Goal: Transaction & Acquisition: Purchase product/service

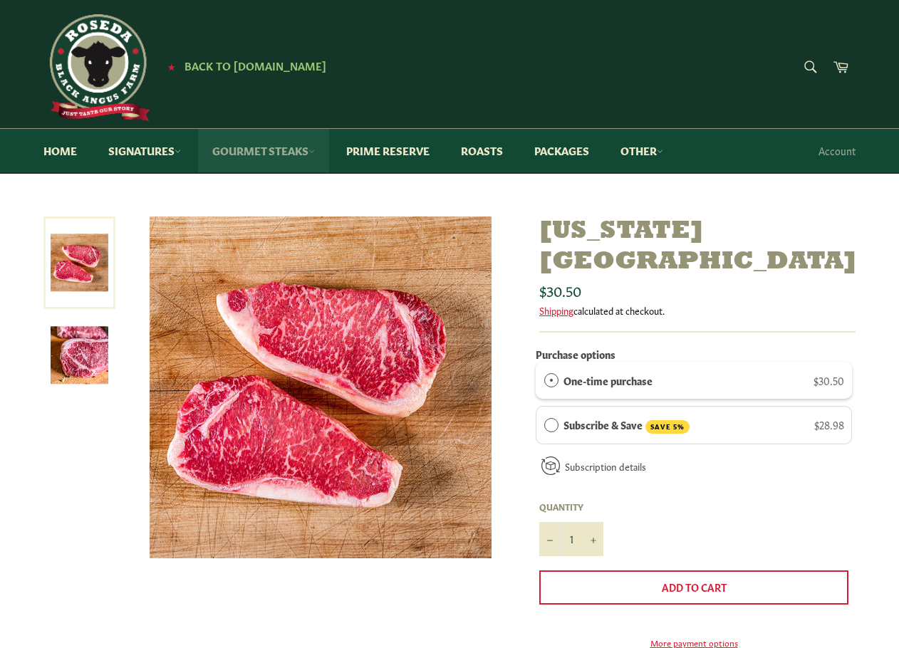
click at [230, 148] on link "Gourmet Steaks" at bounding box center [263, 150] width 131 height 43
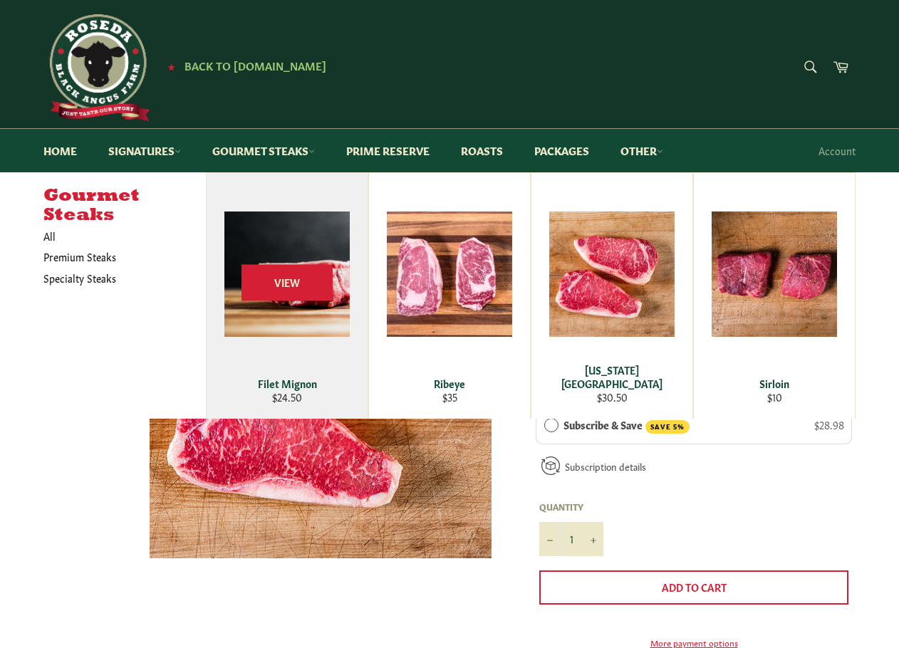
click at [320, 241] on div "View" at bounding box center [287, 296] width 161 height 246
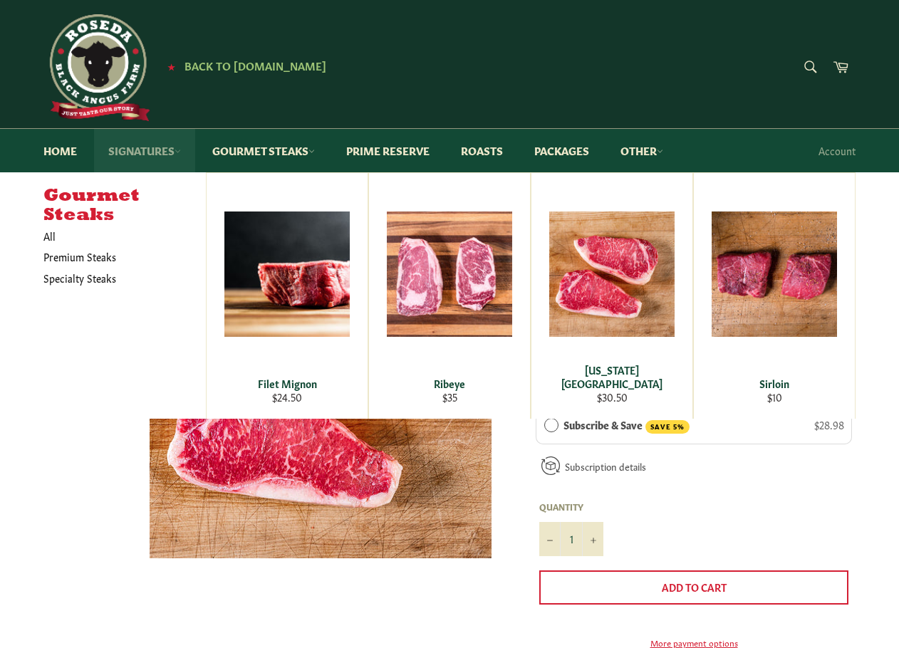
click at [149, 152] on link "Signatures" at bounding box center [144, 150] width 101 height 43
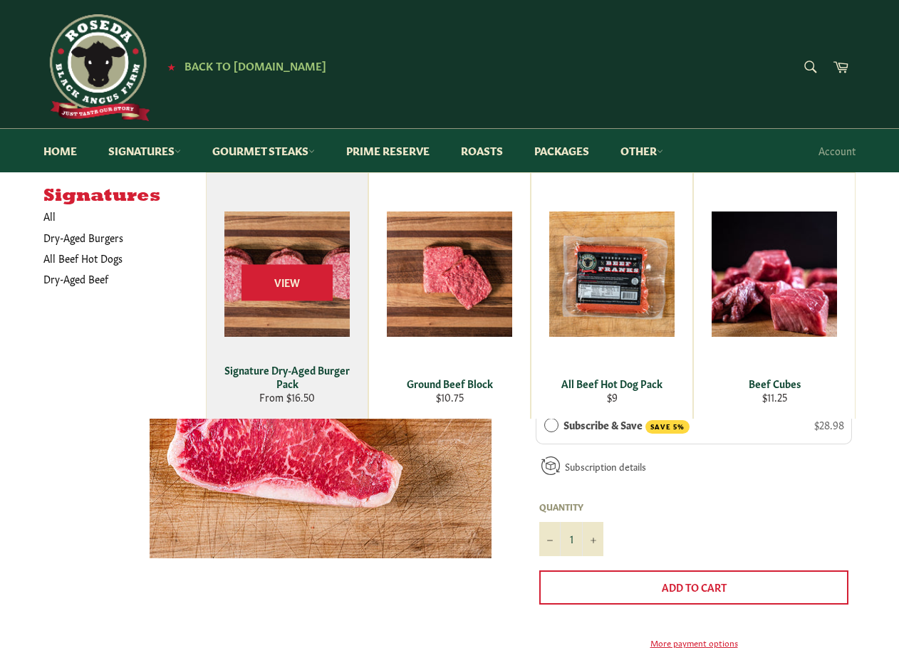
click at [277, 305] on div "View" at bounding box center [287, 296] width 161 height 246
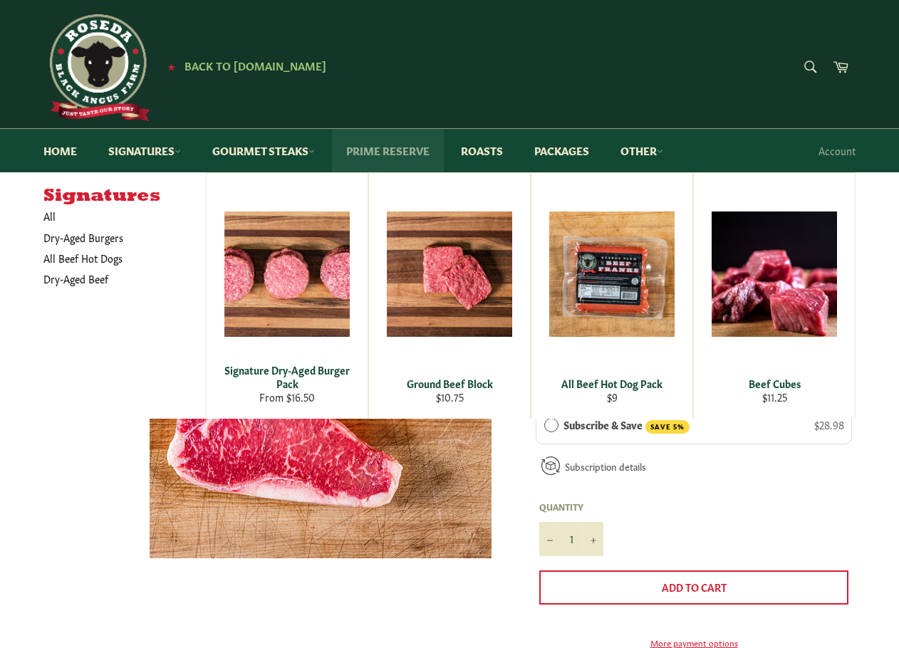
click at [375, 148] on link "Prime Reserve" at bounding box center [388, 150] width 112 height 43
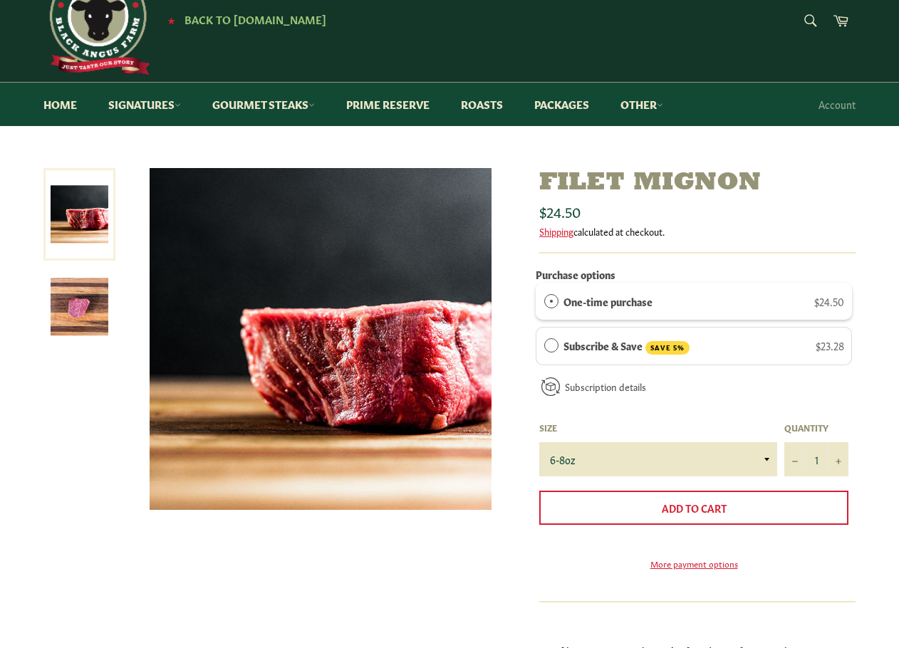
scroll to position [71, 0]
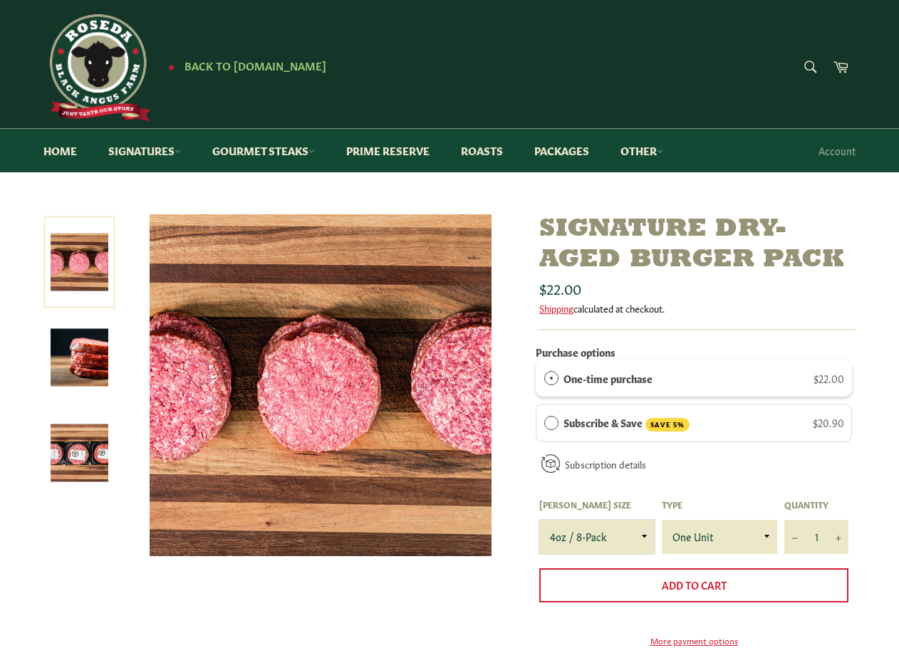
click at [645, 534] on select "4oz / 8-Pack 6oz / 4-Pack 8oz / 4-Pack" at bounding box center [596, 537] width 115 height 34
select select "8oz / 4-Pack"
click at [539, 520] on select "4oz / 8-Pack 6oz / 4-Pack 8oz / 4-Pack" at bounding box center [596, 537] width 115 height 34
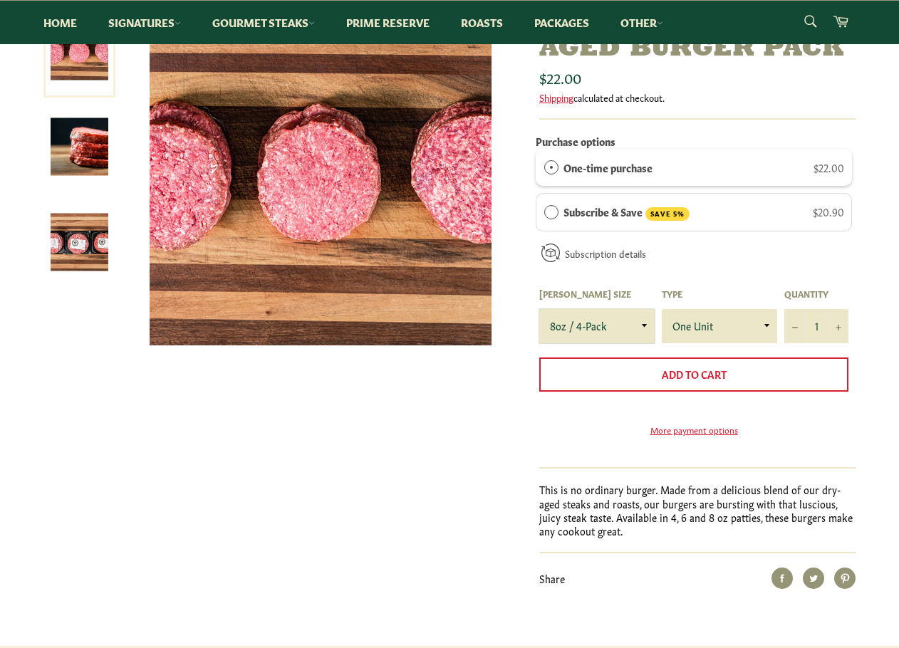
scroll to position [140, 0]
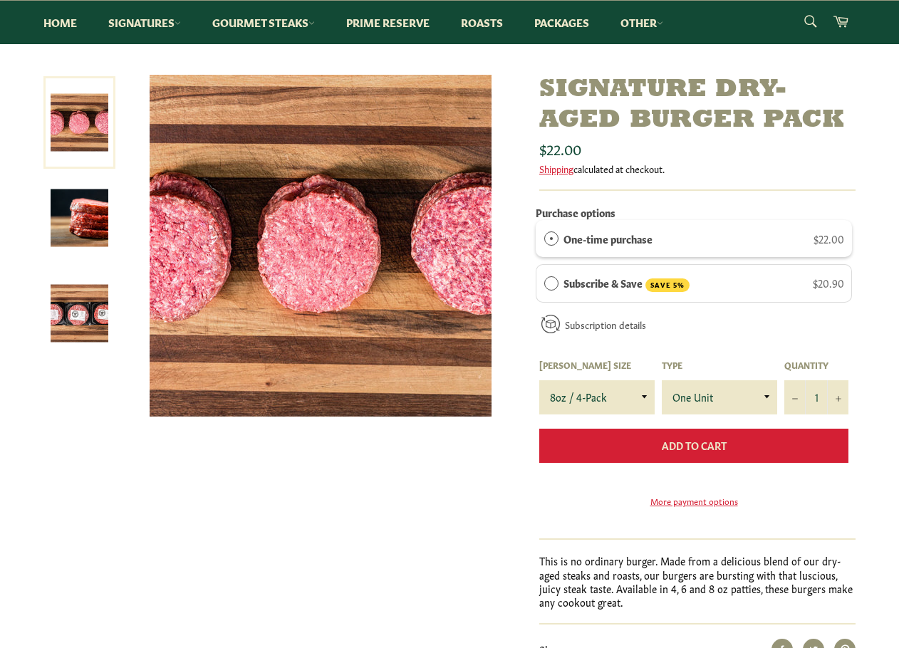
click at [695, 441] on span "Add to Cart" at bounding box center [694, 445] width 65 height 14
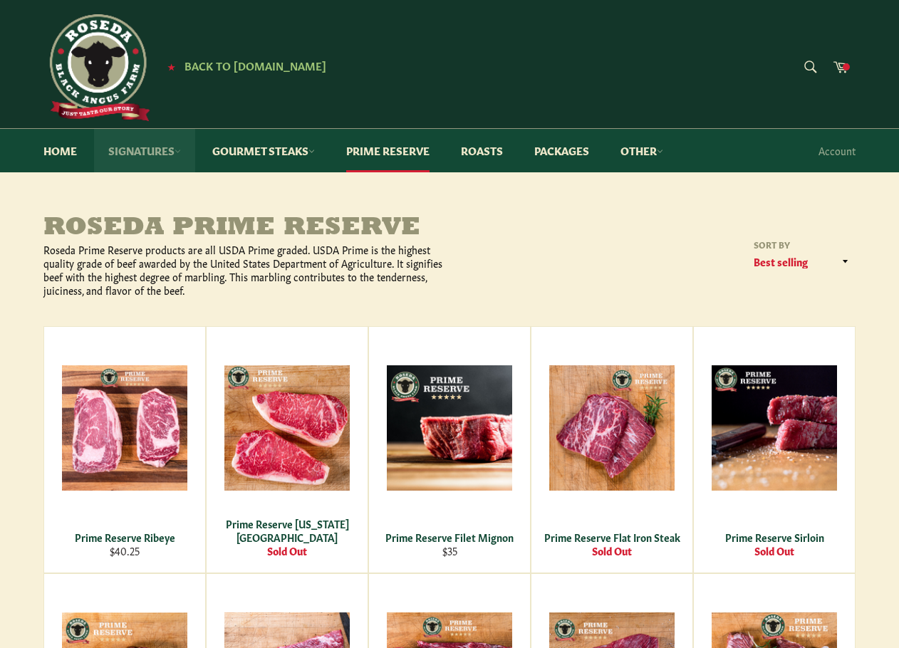
click at [142, 149] on link "Signatures" at bounding box center [144, 150] width 101 height 43
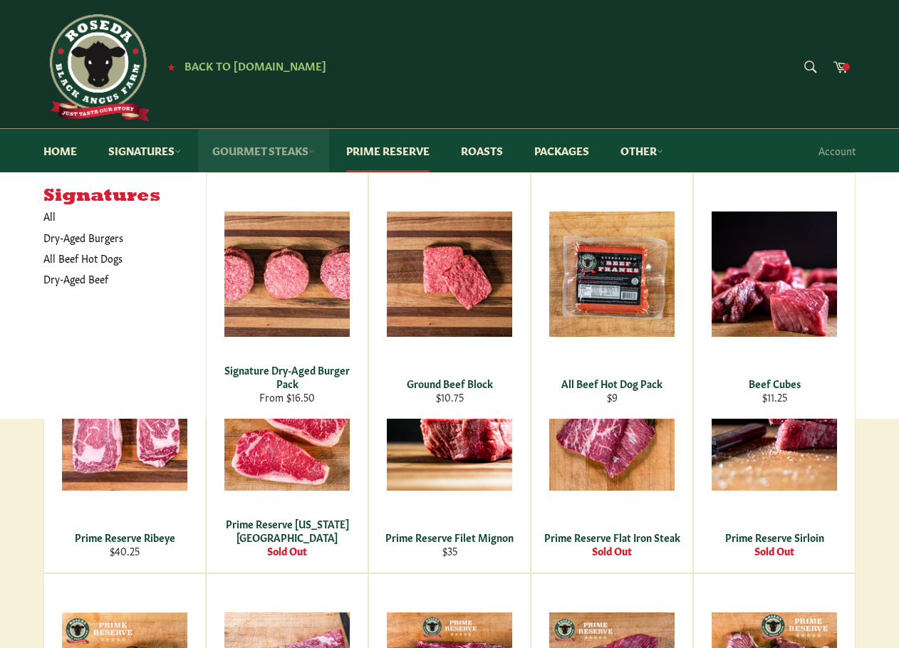
click at [256, 149] on link "Gourmet Steaks" at bounding box center [263, 150] width 131 height 43
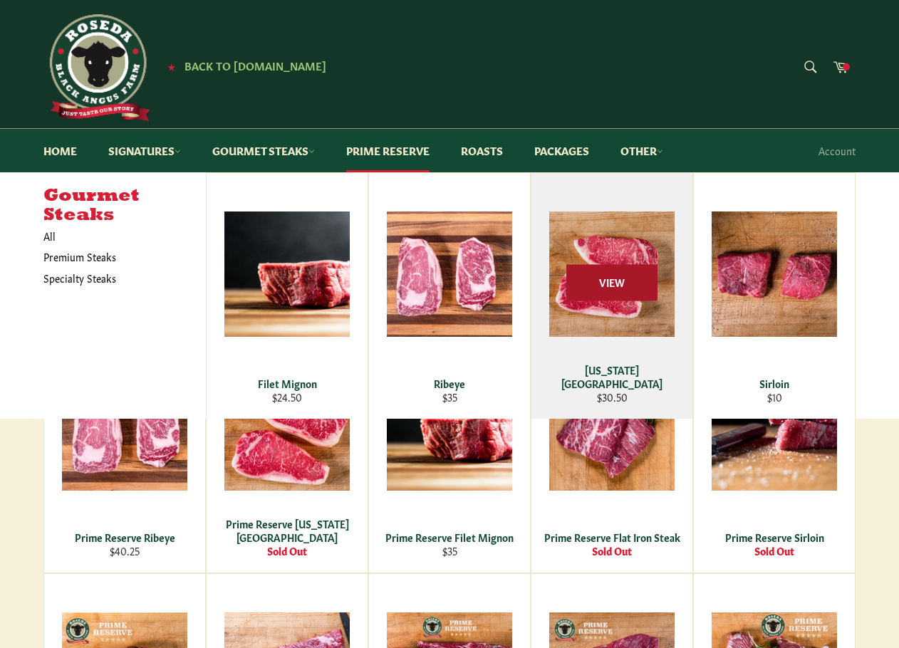
click at [612, 281] on span "View" at bounding box center [611, 283] width 91 height 36
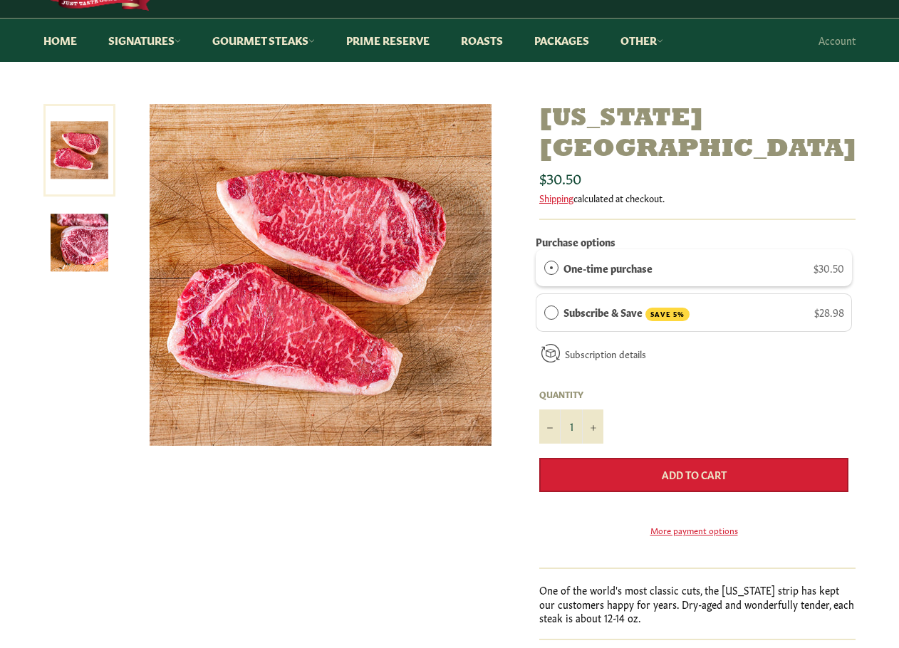
scroll to position [142, 0]
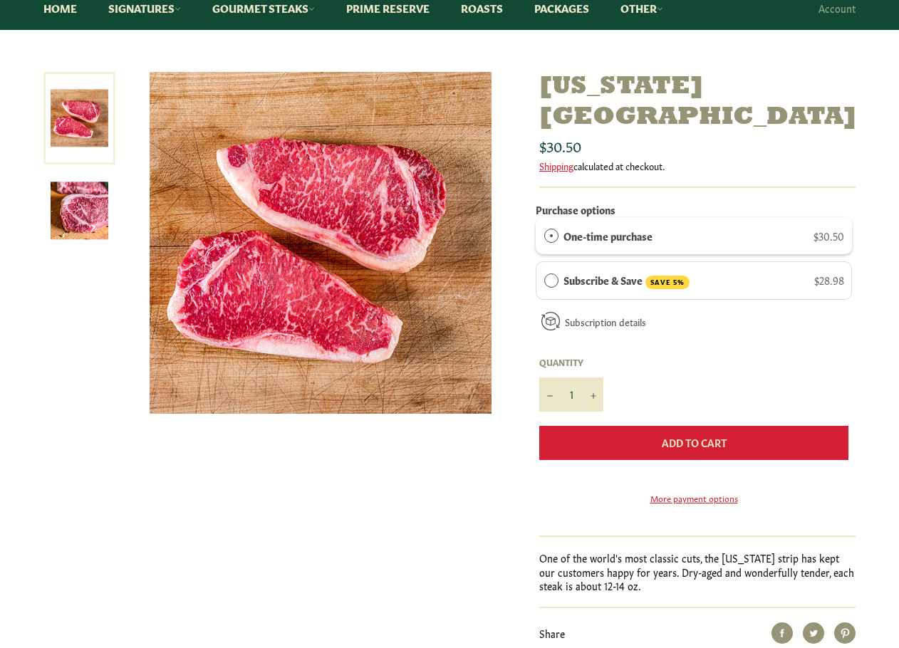
click at [674, 435] on span "Add to Cart" at bounding box center [694, 442] width 65 height 14
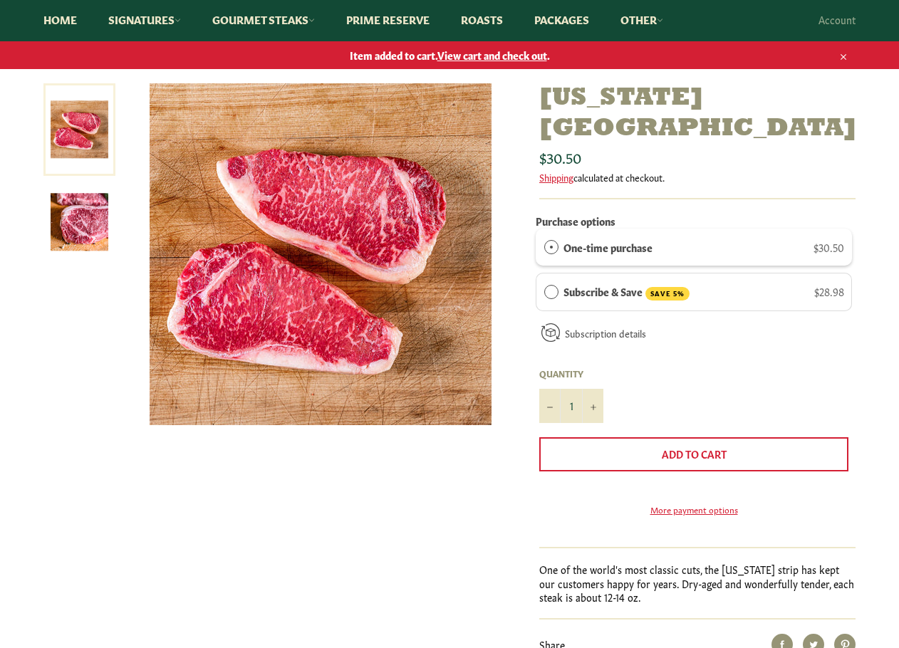
scroll to position [0, 0]
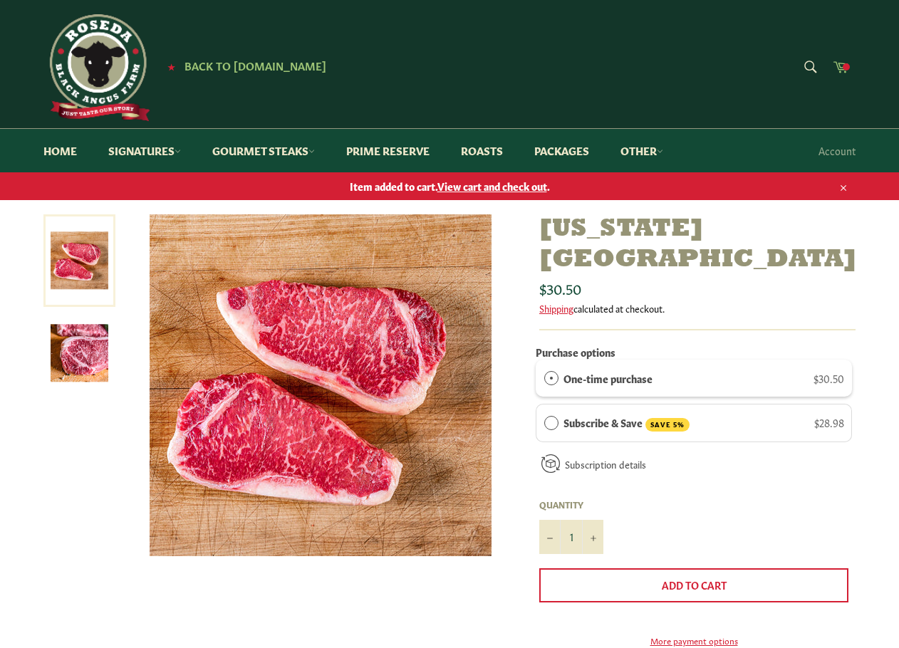
click at [840, 71] on icon at bounding box center [840, 66] width 15 height 11
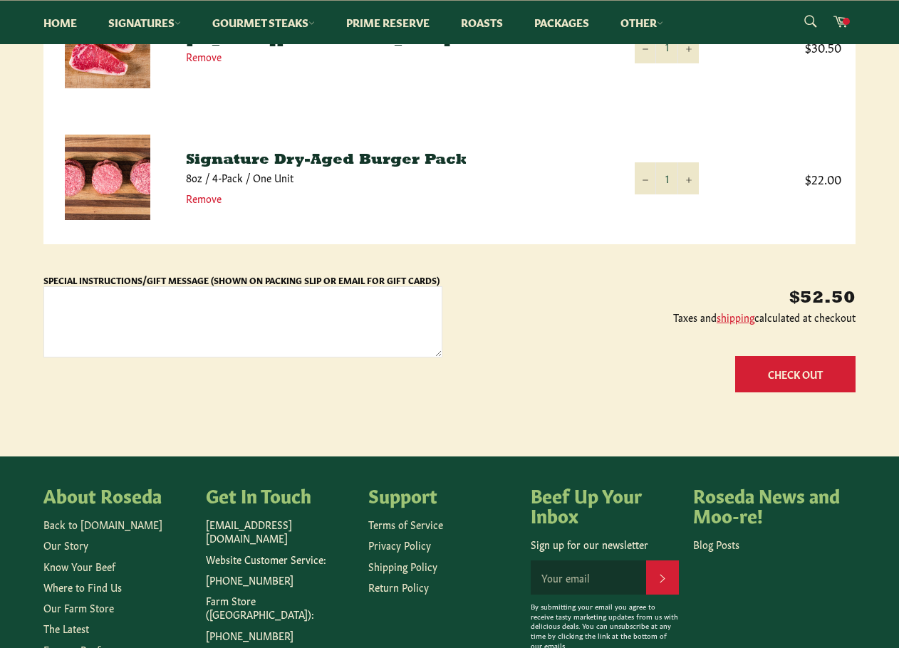
scroll to position [285, 0]
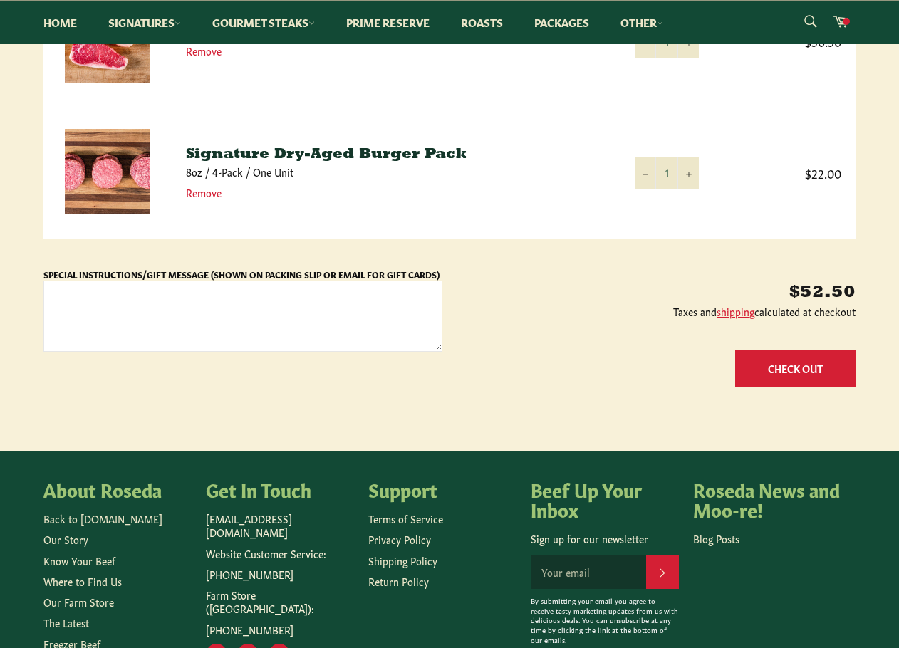
click at [805, 367] on button "Check Out" at bounding box center [795, 368] width 120 height 36
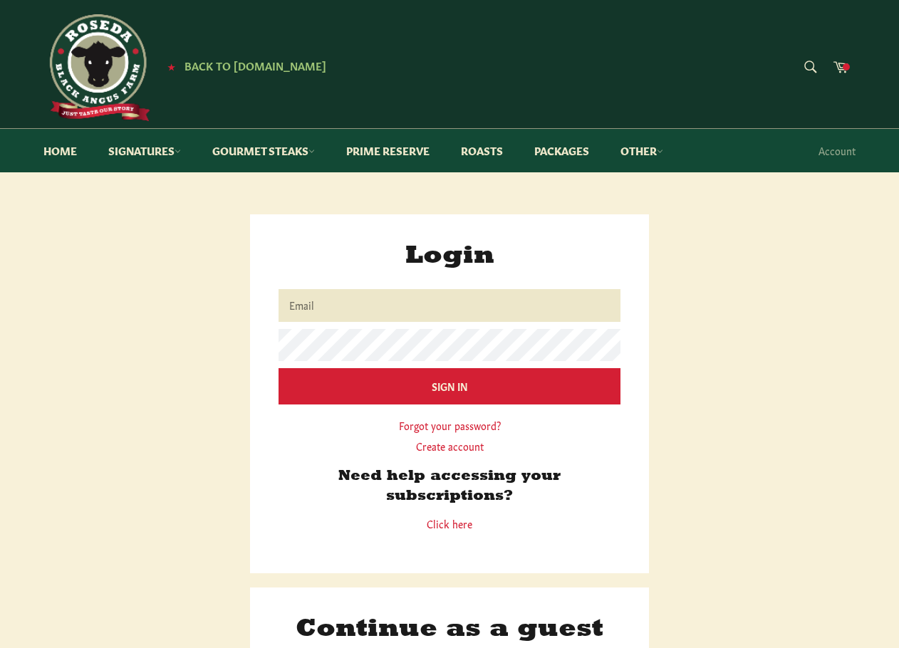
click at [375, 306] on input "Email" at bounding box center [449, 305] width 342 height 32
type input "[EMAIL_ADDRESS][PERSON_NAME][DOMAIN_NAME]"
click at [278, 368] on input "Sign In" at bounding box center [449, 386] width 342 height 36
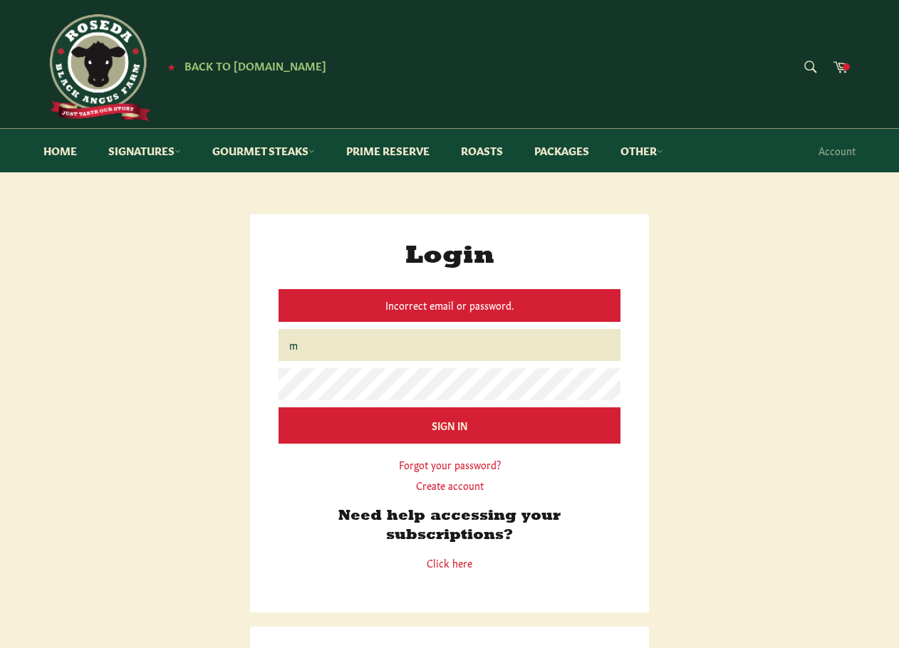
type input "[EMAIL_ADDRESS][PERSON_NAME][DOMAIN_NAME]"
click at [278, 407] on input "Sign In" at bounding box center [449, 425] width 342 height 36
click at [474, 464] on link "Forgot your password?" at bounding box center [450, 464] width 102 height 14
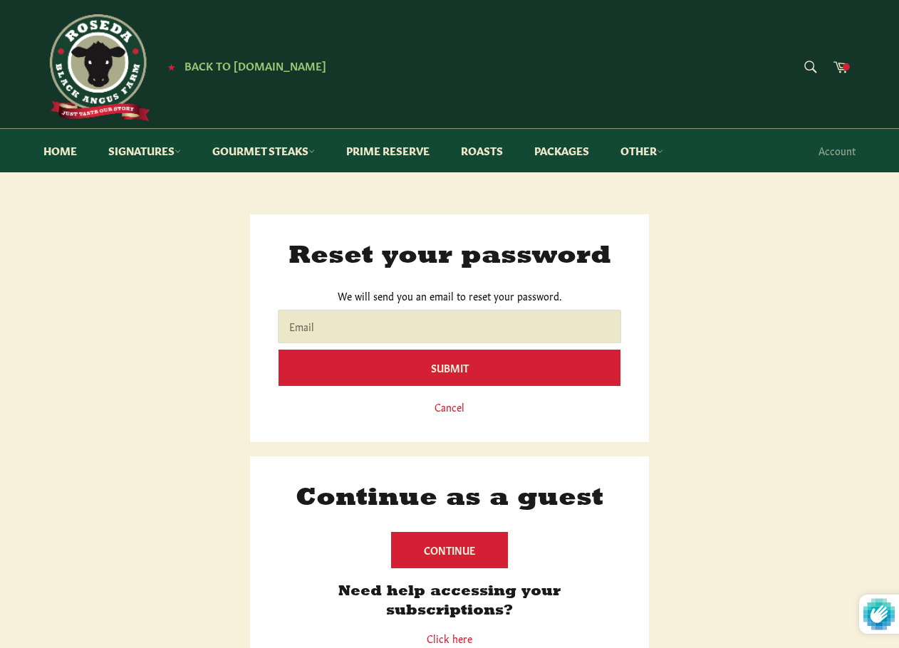
click at [359, 328] on input "Email" at bounding box center [449, 327] width 342 height 32
type input "[EMAIL_ADDRESS][PERSON_NAME][DOMAIN_NAME]"
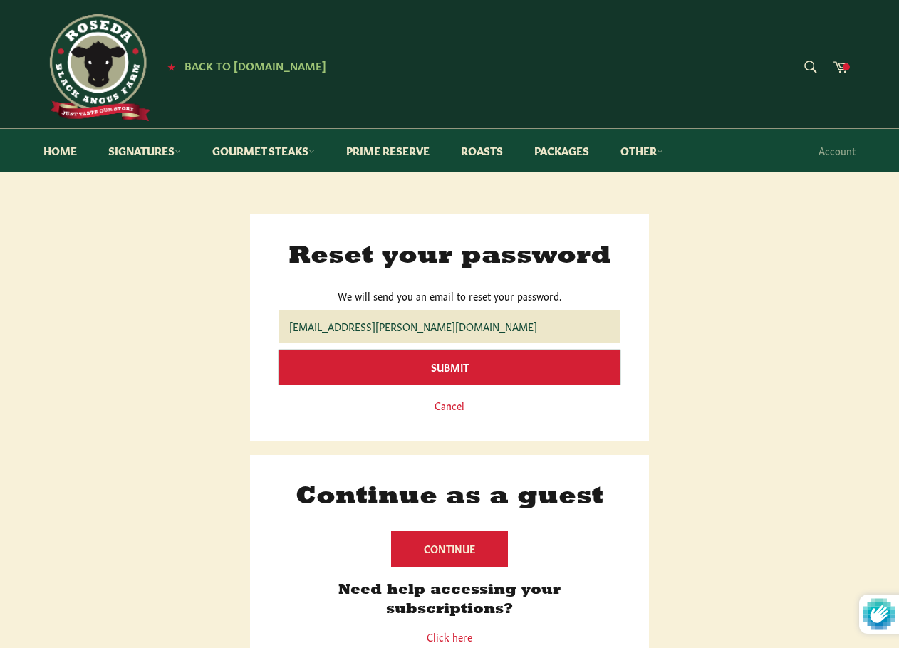
click at [457, 367] on input "Submit" at bounding box center [449, 367] width 342 height 35
